Goal: Check status: Check status

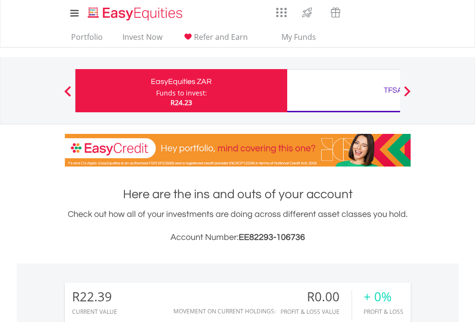
scroll to position [92, 151]
click at [156, 91] on div "Funds to invest:" at bounding box center [181, 93] width 51 height 10
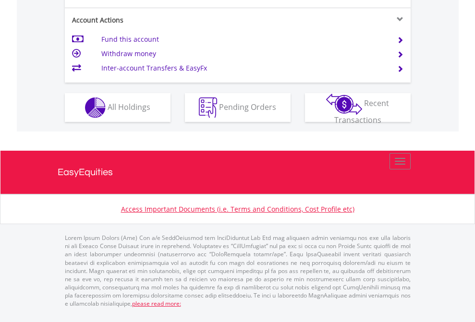
scroll to position [939, 0]
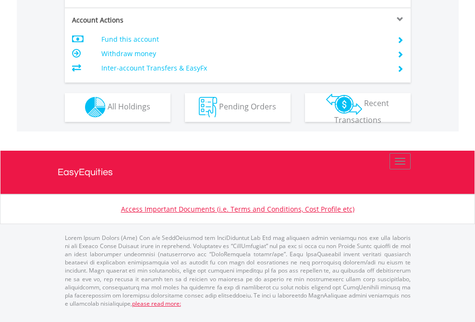
scroll to position [898, 0]
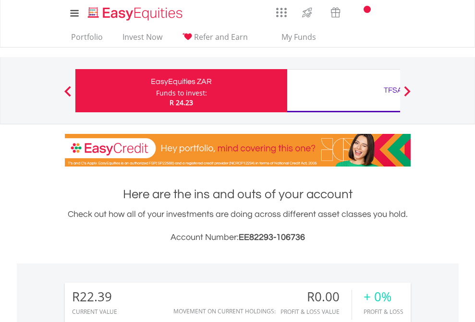
scroll to position [92, 151]
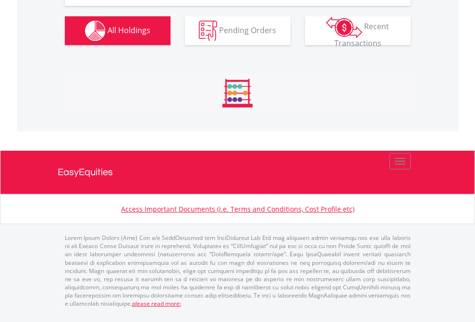
scroll to position [973, 0]
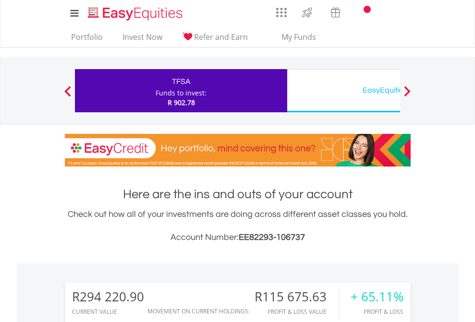
scroll to position [92, 151]
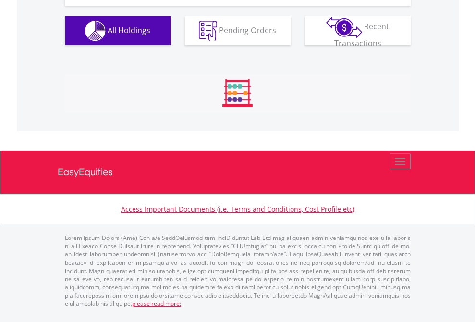
scroll to position [1106, 0]
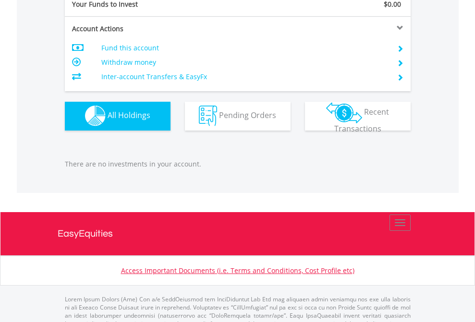
scroll to position [950, 0]
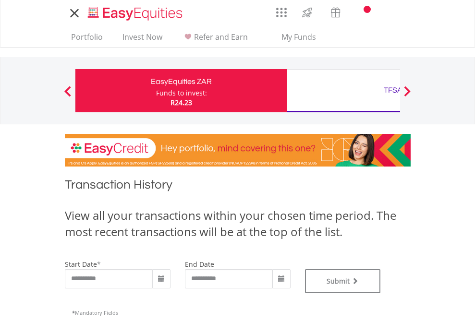
type input "**********"
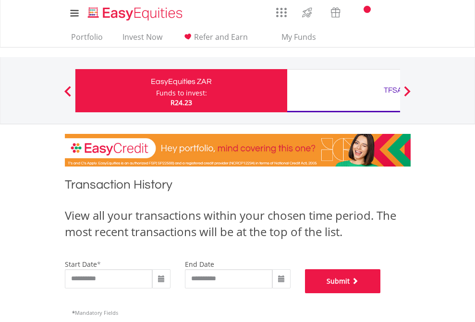
click at [381, 293] on button "Submit" at bounding box center [343, 281] width 76 height 24
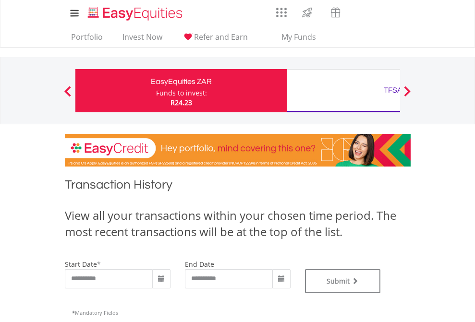
click at [343, 91] on div "TFSA" at bounding box center [393, 90] width 200 height 13
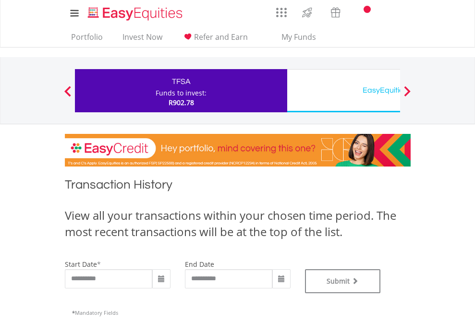
type input "**********"
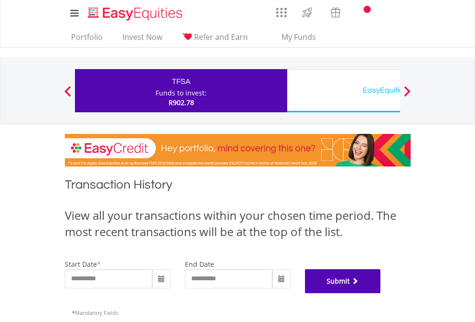
click at [381, 293] on button "Submit" at bounding box center [343, 281] width 76 height 24
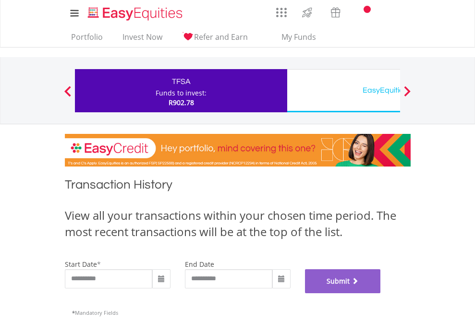
scroll to position [389, 0]
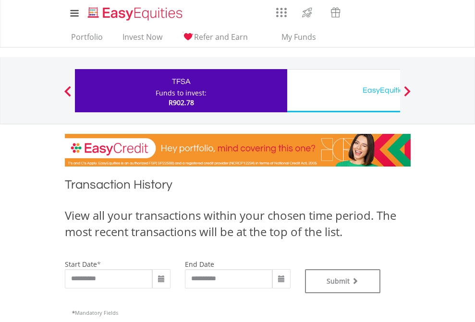
click at [343, 91] on div "EasyEquities USD" at bounding box center [393, 90] width 200 height 13
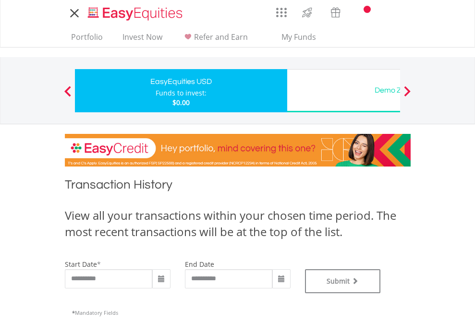
type input "**********"
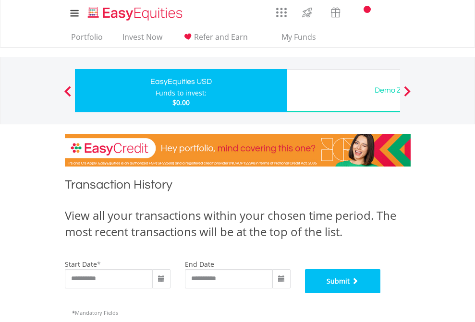
click at [381, 293] on button "Submit" at bounding box center [343, 281] width 76 height 24
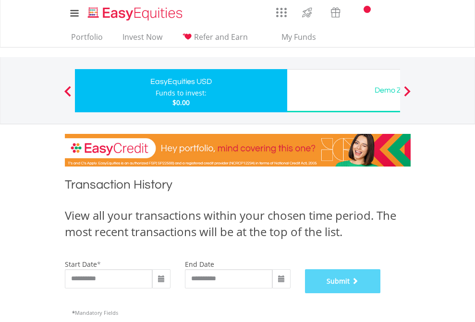
scroll to position [389, 0]
